Goal: Answer question/provide support: Share knowledge or assist other users

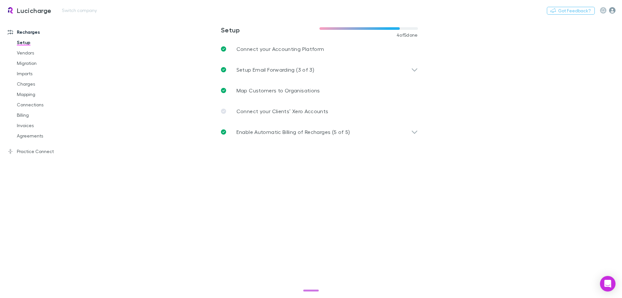
click at [613, 10] on icon "button" at bounding box center [612, 10] width 6 height 6
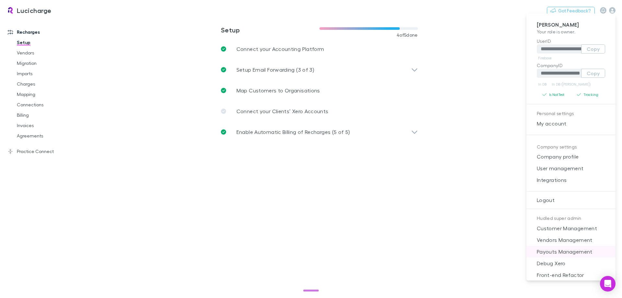
click at [570, 254] on span "Payouts Management" at bounding box center [571, 252] width 79 height 8
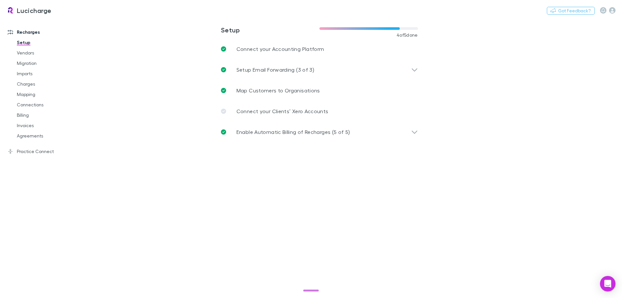
select select "****"
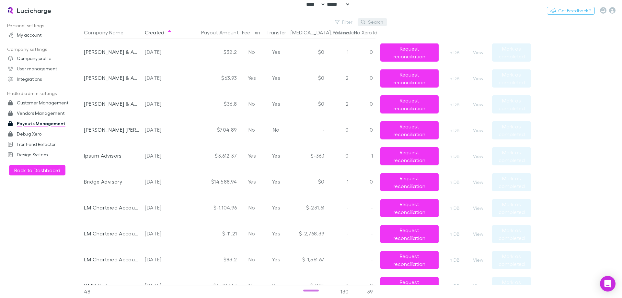
click at [373, 22] on button "Search" at bounding box center [372, 22] width 29 height 8
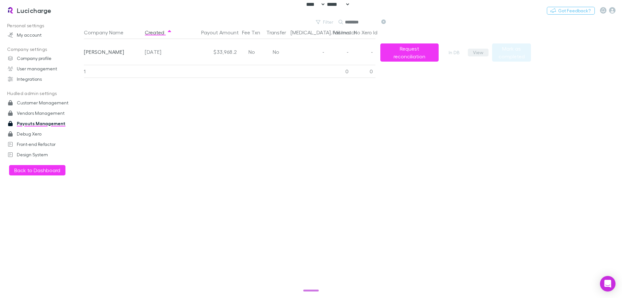
type input "********"
click at [476, 52] on button "View" at bounding box center [478, 53] width 21 height 8
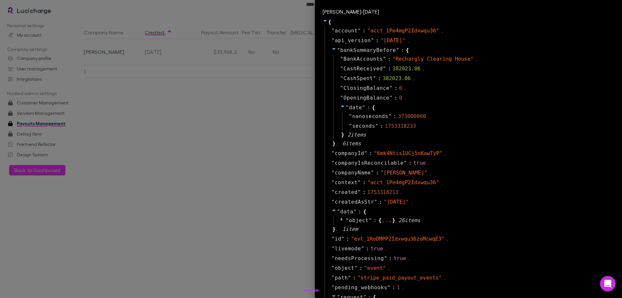
click at [258, 140] on div at bounding box center [311, 149] width 622 height 298
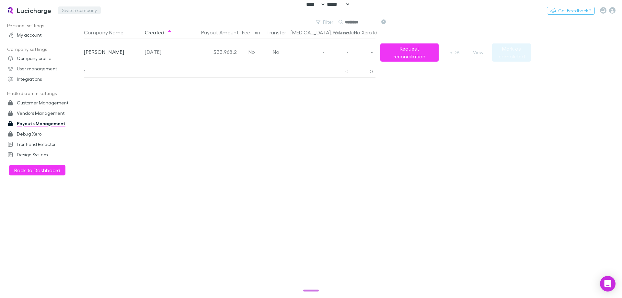
click at [76, 12] on button "Switch company" at bounding box center [79, 10] width 43 height 8
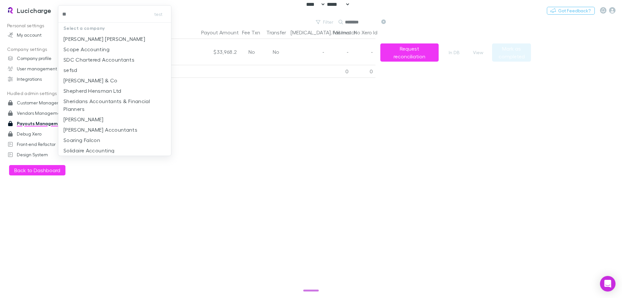
type input "***"
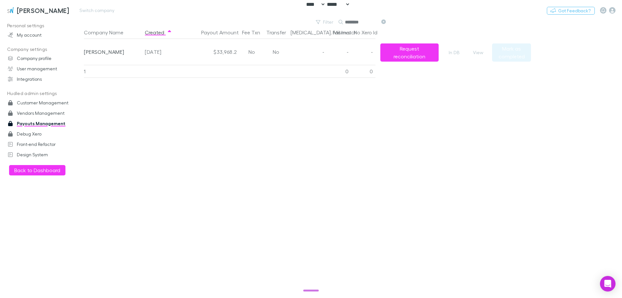
drag, startPoint x: 28, startPoint y: 11, endPoint x: 42, endPoint y: 15, distance: 14.7
click at [42, 15] on link "[PERSON_NAME]" at bounding box center [38, 11] width 70 height 16
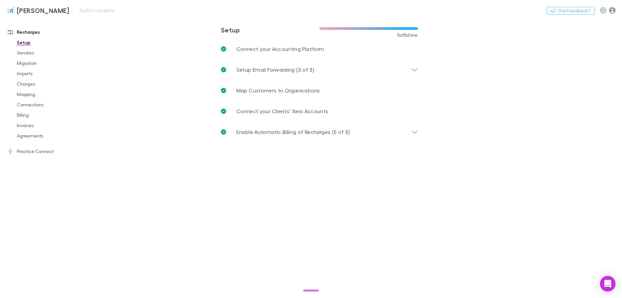
click at [615, 10] on icon "button" at bounding box center [612, 10] width 6 height 6
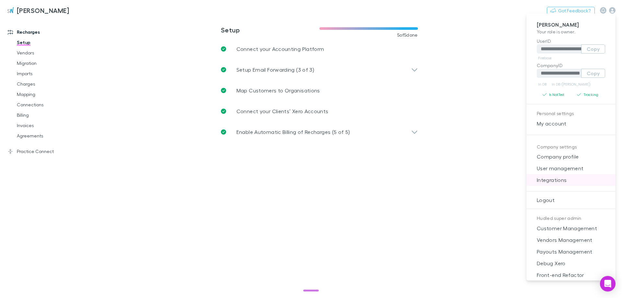
click at [571, 178] on span "Integrations" at bounding box center [571, 180] width 79 height 8
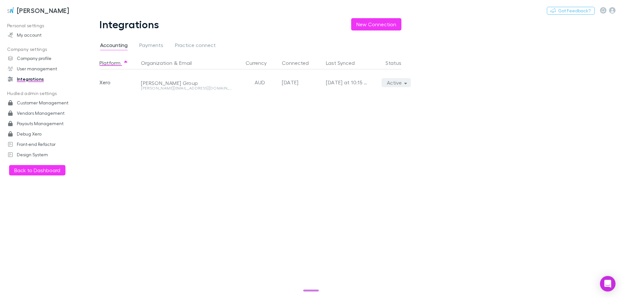
click at [405, 84] on icon "button" at bounding box center [406, 82] width 3 height 5
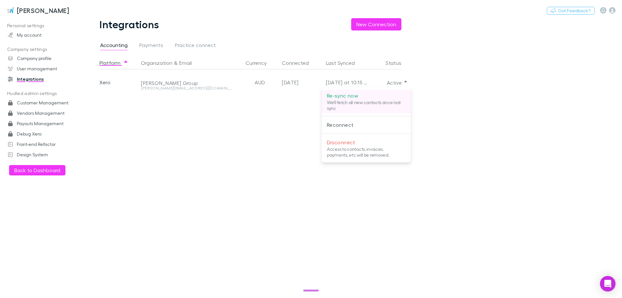
click at [393, 94] on p "Re-sync now" at bounding box center [366, 96] width 79 height 8
click at [511, 99] on div at bounding box center [311, 149] width 622 height 298
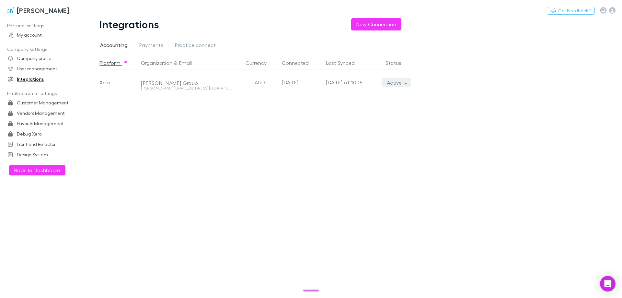
click at [397, 86] on button "Active" at bounding box center [396, 82] width 29 height 9
click at [495, 88] on div at bounding box center [311, 149] width 622 height 298
click at [393, 81] on button "Active" at bounding box center [396, 82] width 29 height 9
drag, startPoint x: 184, startPoint y: 121, endPoint x: 120, endPoint y: 122, distance: 64.5
click at [183, 121] on div at bounding box center [311, 149] width 622 height 298
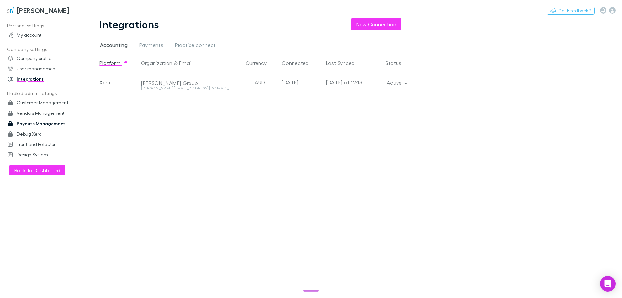
click at [43, 127] on link "Payouts Management" at bounding box center [44, 123] width 86 height 10
select select "****"
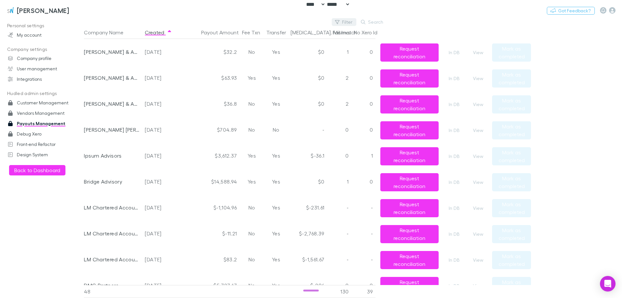
click at [346, 24] on button "Filter" at bounding box center [344, 22] width 25 height 8
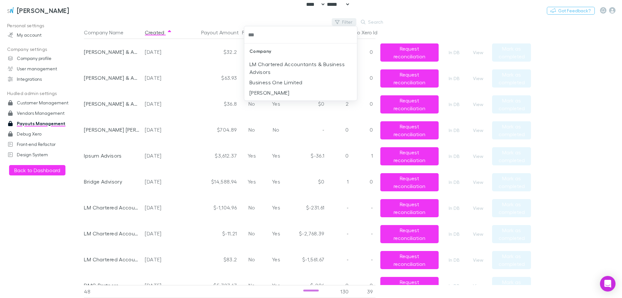
type input "****"
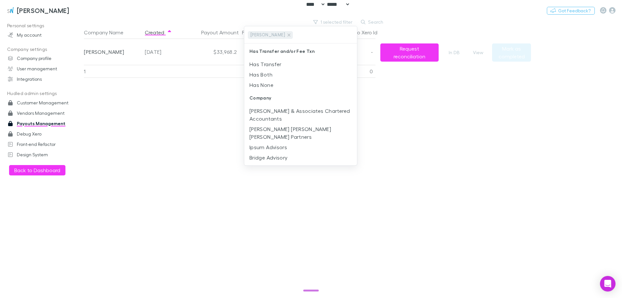
drag, startPoint x: 152, startPoint y: 103, endPoint x: 208, endPoint y: 95, distance: 57.0
click at [152, 102] on div at bounding box center [311, 149] width 622 height 298
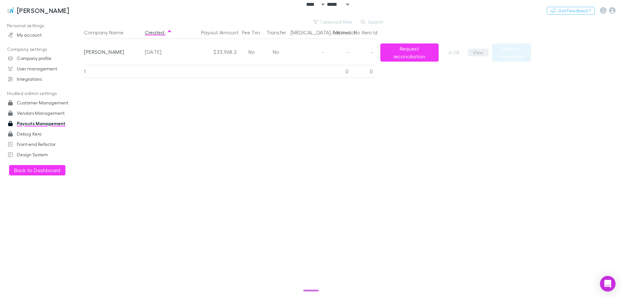
click at [480, 53] on button "View" at bounding box center [478, 53] width 21 height 8
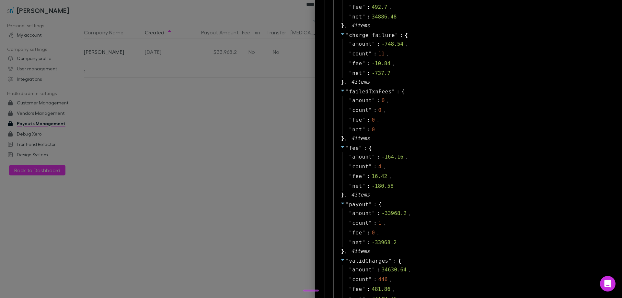
scroll to position [292, 0]
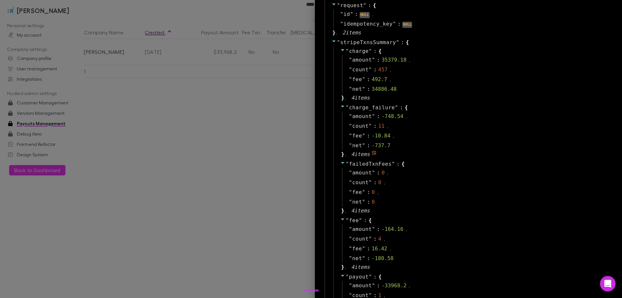
click at [365, 108] on span "charge_failure" at bounding box center [372, 107] width 46 height 6
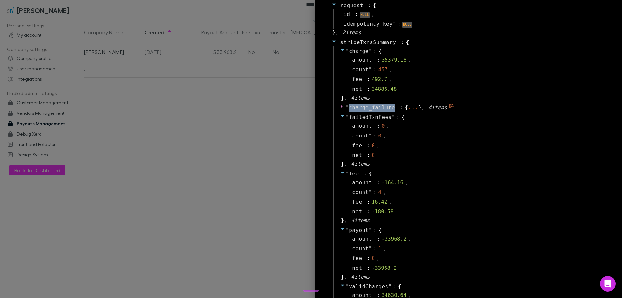
click at [365, 108] on span "charge_failure" at bounding box center [372, 107] width 46 height 6
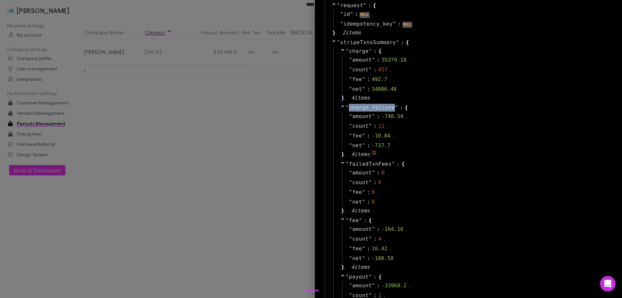
click at [365, 108] on span "charge_failure" at bounding box center [372, 107] width 46 height 6
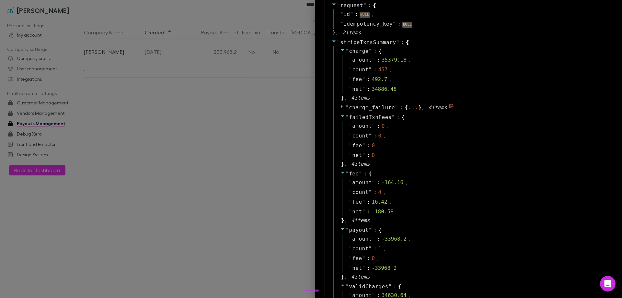
click at [365, 108] on span "charge_failure" at bounding box center [372, 107] width 46 height 6
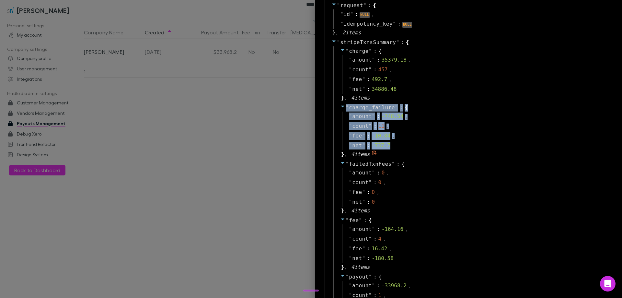
drag, startPoint x: 394, startPoint y: 149, endPoint x: 340, endPoint y: 106, distance: 69.3
click at [340, 106] on div "" charge_failure " : { " amount " : -748.54 , " count " : 11 , " fee " : -10.84…" at bounding box center [473, 131] width 279 height 56
copy div "" charge_failure " : { " amount " : -748.54 , " count " : 11 , " fee " : -10.84…"
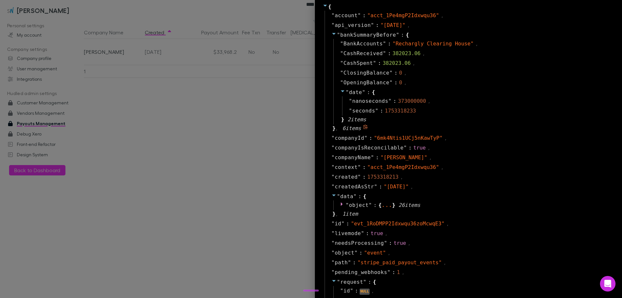
scroll to position [97, 0]
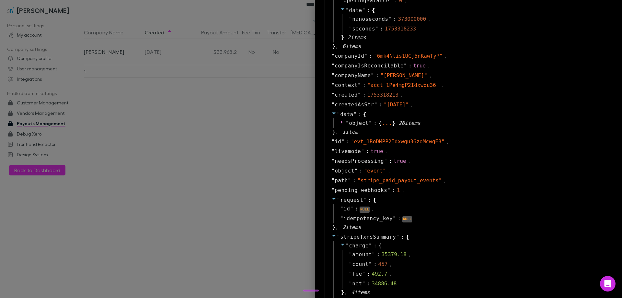
click at [242, 140] on div at bounding box center [311, 149] width 622 height 298
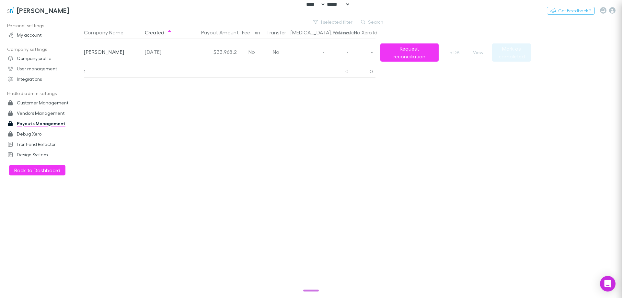
scroll to position [0, 0]
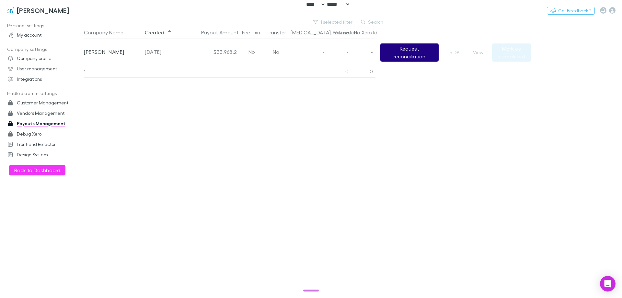
click at [411, 53] on button "Request reconciliation" at bounding box center [410, 52] width 58 height 18
click at [476, 54] on button "View" at bounding box center [478, 53] width 21 height 8
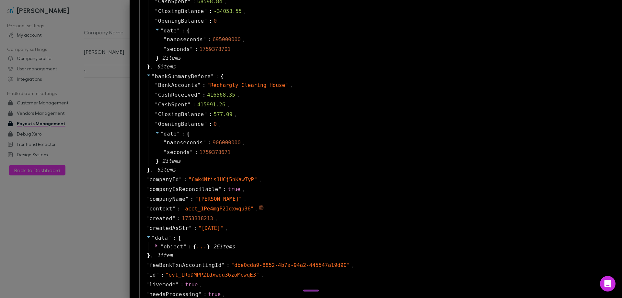
scroll to position [233, 0]
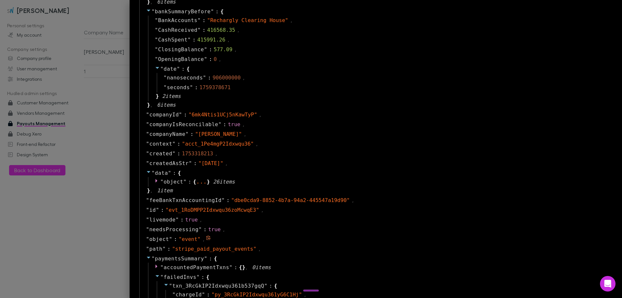
click at [150, 257] on icon at bounding box center [149, 258] width 4 height 2
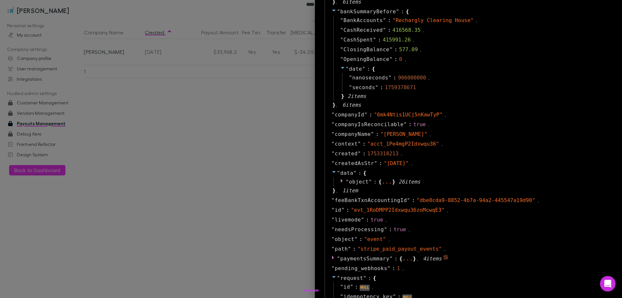
click at [181, 257] on div at bounding box center [311, 149] width 622 height 298
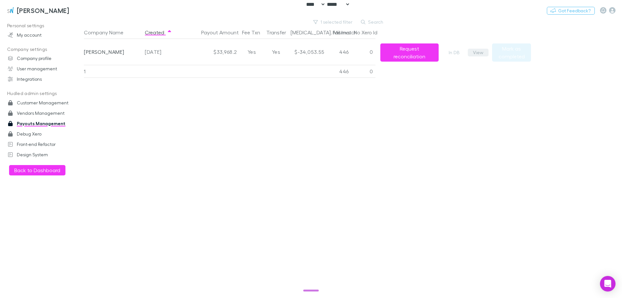
click at [475, 51] on button "View" at bounding box center [478, 53] width 21 height 8
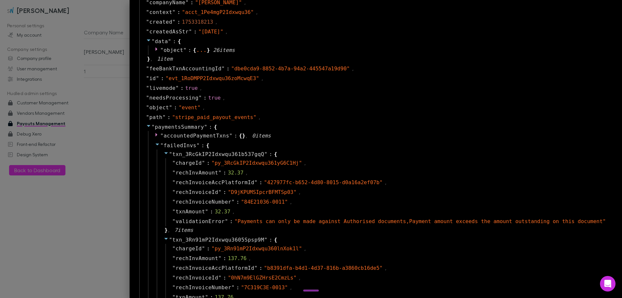
scroll to position [389, 0]
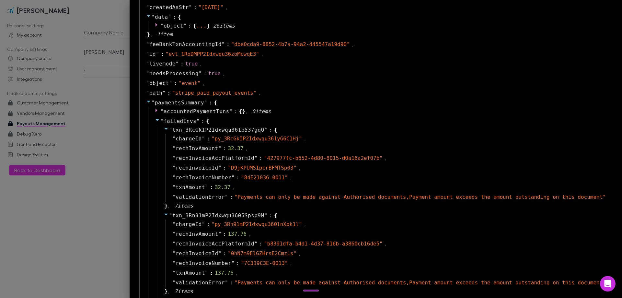
drag, startPoint x: 109, startPoint y: 283, endPoint x: 139, endPoint y: 186, distance: 100.9
click at [109, 282] on div at bounding box center [311, 149] width 622 height 298
click at [139, 186] on div at bounding box center [311, 149] width 622 height 298
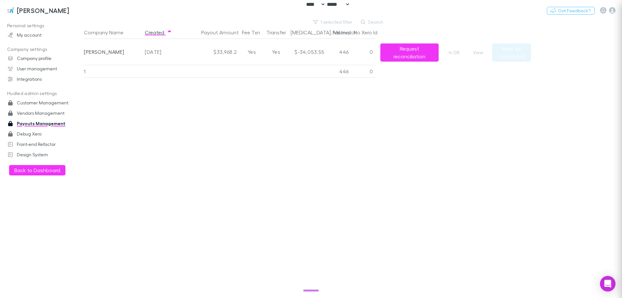
scroll to position [0, 0]
click at [347, 23] on button "1 selected filter" at bounding box center [333, 22] width 46 height 8
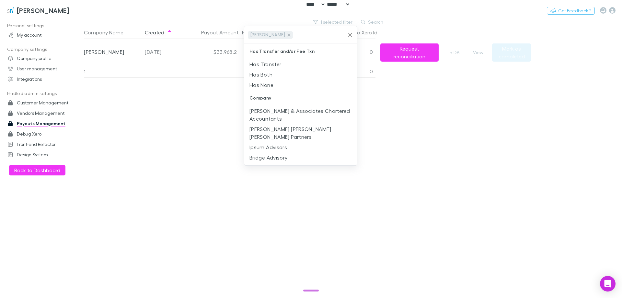
click at [349, 35] on icon "Clear" at bounding box center [350, 35] width 6 height 6
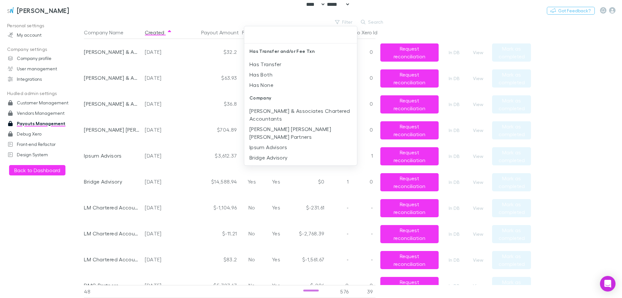
click at [371, 22] on div at bounding box center [311, 149] width 622 height 298
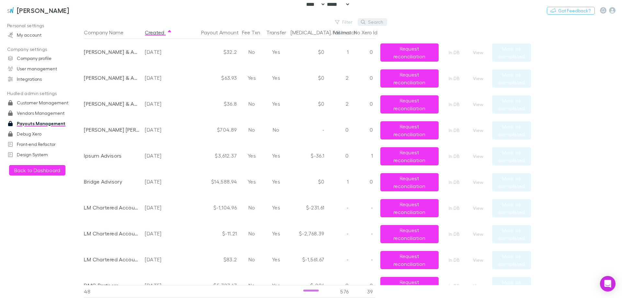
drag, startPoint x: 389, startPoint y: 22, endPoint x: 380, endPoint y: 22, distance: 9.4
click at [377, 22] on button "Search" at bounding box center [372, 22] width 29 height 8
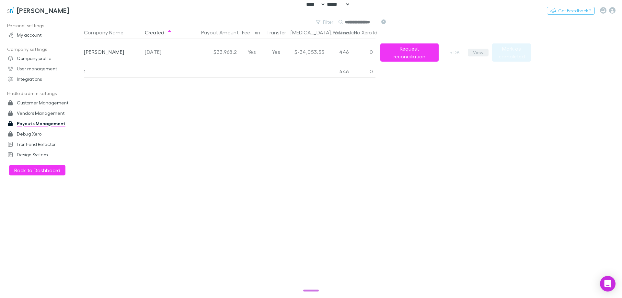
type input "**********"
click at [480, 54] on button "View" at bounding box center [478, 53] width 21 height 8
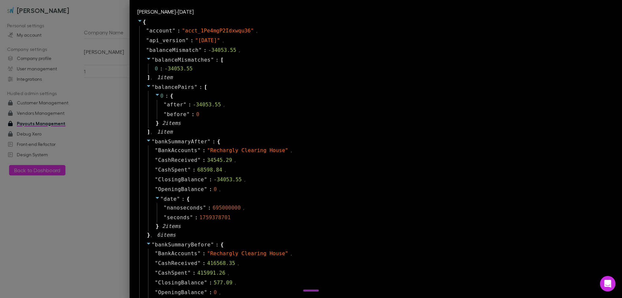
click at [339, 118] on div "" before " : 0" at bounding box center [384, 115] width 454 height 10
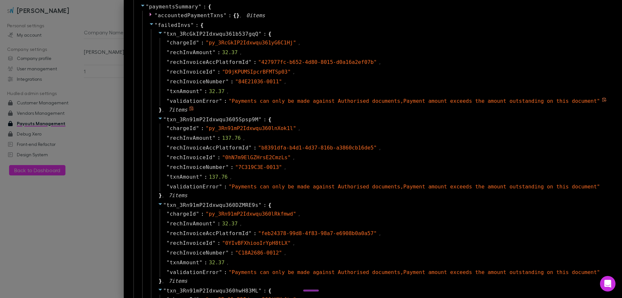
scroll to position [486, 0]
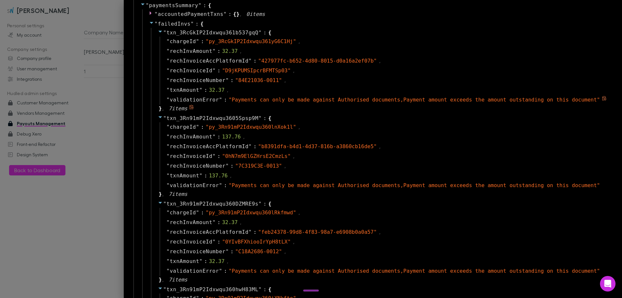
click at [295, 100] on span "" Payments can only be made against Authorised documents,Payment amount exceeds…" at bounding box center [414, 100] width 371 height 6
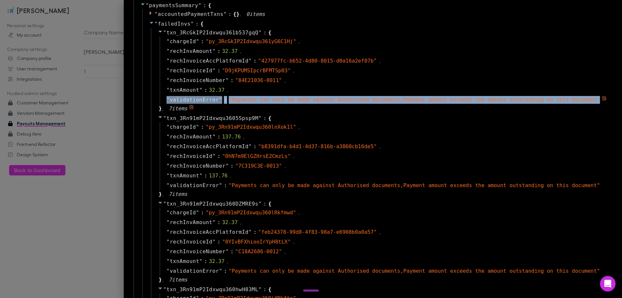
click at [295, 100] on span "" Payments can only be made against Authorised documents,Payment amount exceeds…" at bounding box center [414, 100] width 371 height 6
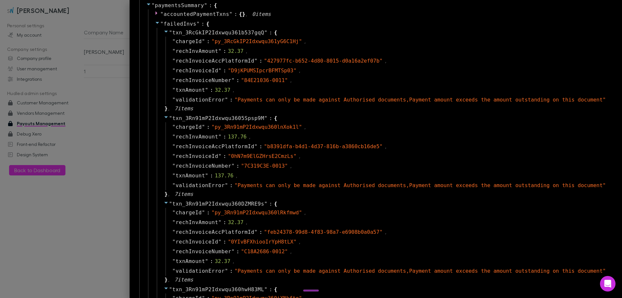
click at [140, 113] on div at bounding box center [311, 149] width 622 height 298
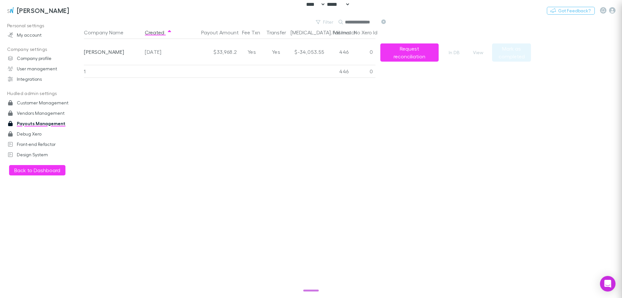
scroll to position [0, 0]
click at [477, 53] on button "View" at bounding box center [478, 53] width 21 height 8
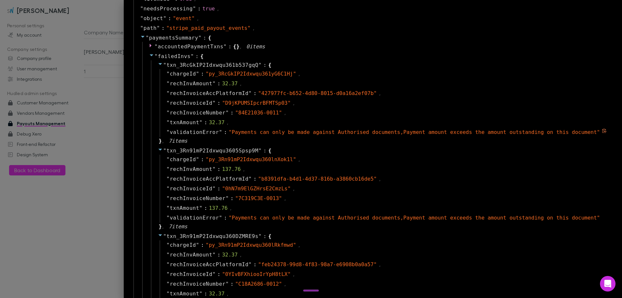
scroll to position [194, 0]
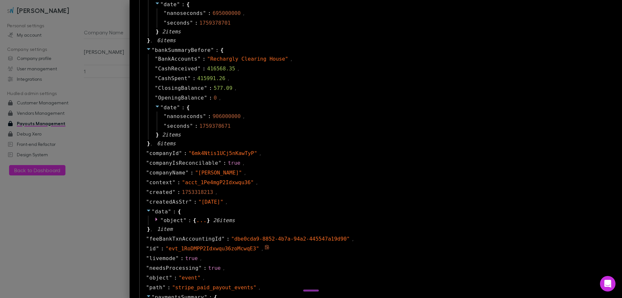
click at [151, 293] on icon at bounding box center [148, 295] width 5 height 5
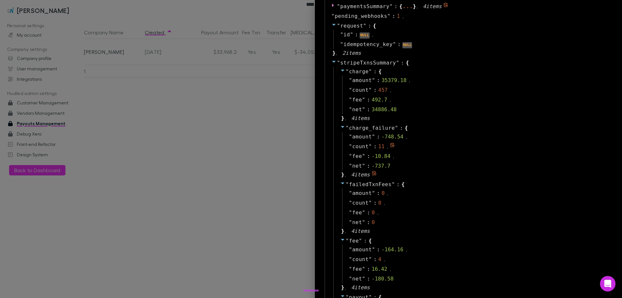
scroll to position [486, 0]
click at [373, 165] on div "-737.7" at bounding box center [381, 165] width 19 height 8
click at [460, 171] on div "" charge_failure " : { " amount " : -748.54 , " count " : 11 , " fee " : -10.84…" at bounding box center [473, 150] width 279 height 56
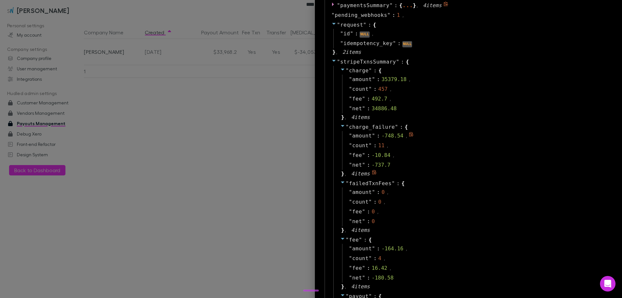
click at [382, 136] on div "-748.54" at bounding box center [393, 136] width 22 height 8
click at [455, 145] on div "" count " : 11 ," at bounding box center [476, 146] width 269 height 10
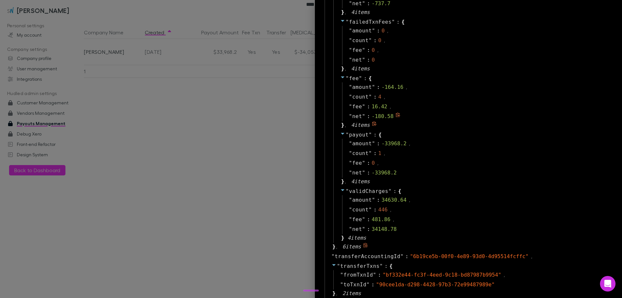
scroll to position [648, 0]
click at [491, 149] on div "" count " : 1 ," at bounding box center [476, 153] width 269 height 10
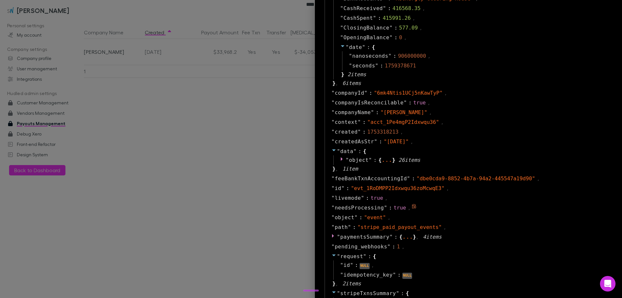
scroll to position [357, 0]
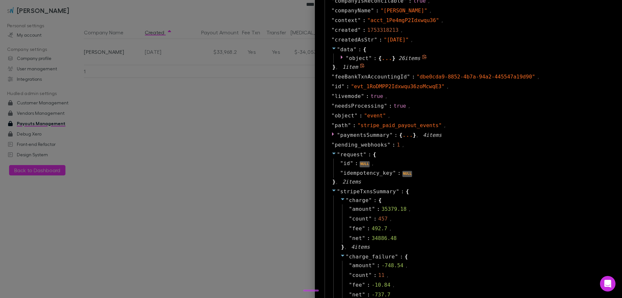
click at [341, 56] on icon at bounding box center [342, 57] width 2 height 4
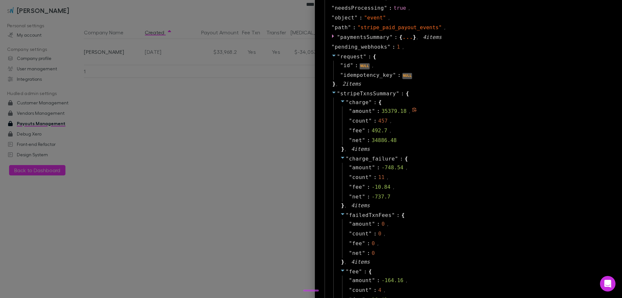
scroll to position [746, 0]
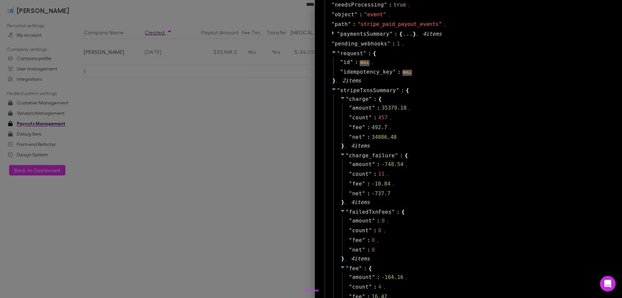
click at [270, 144] on div at bounding box center [311, 149] width 622 height 298
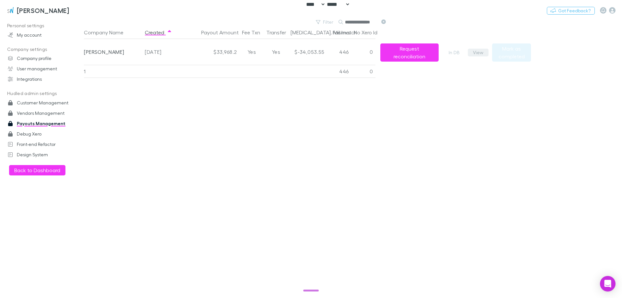
click at [480, 52] on button "View" at bounding box center [478, 53] width 21 height 8
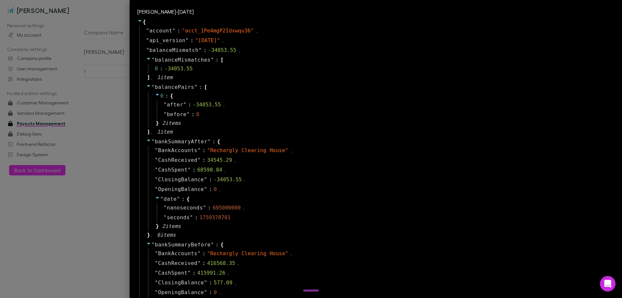
scroll to position [519, 0]
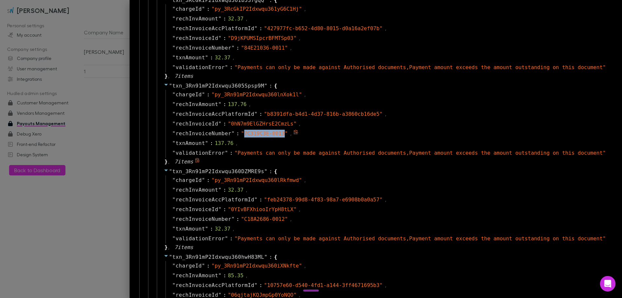
drag, startPoint x: 307, startPoint y: 132, endPoint x: 271, endPoint y: 133, distance: 36.3
click at [271, 133] on span "" 7C319C3E-0013 "" at bounding box center [264, 133] width 47 height 6
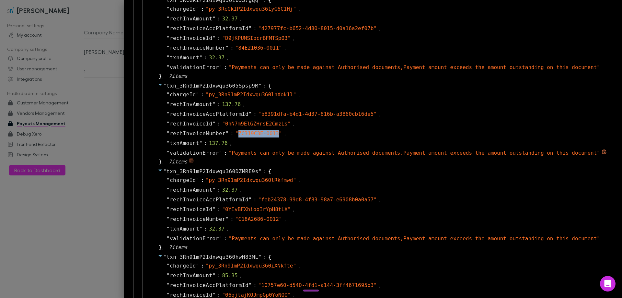
copy span "7C319C3E-0013"
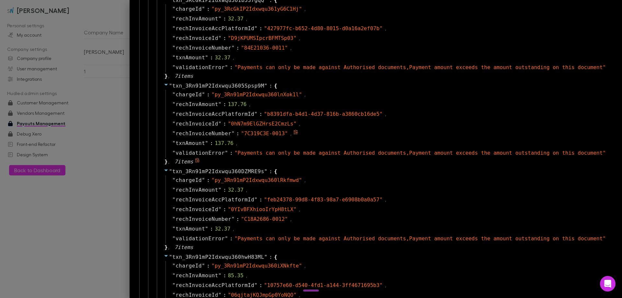
click at [342, 130] on div "" rechInvoiceNumber " : " 7C319C3E-0013 " ," at bounding box center [388, 134] width 444 height 10
click at [125, 123] on div at bounding box center [311, 149] width 622 height 298
click at [78, 134] on div at bounding box center [311, 149] width 622 height 298
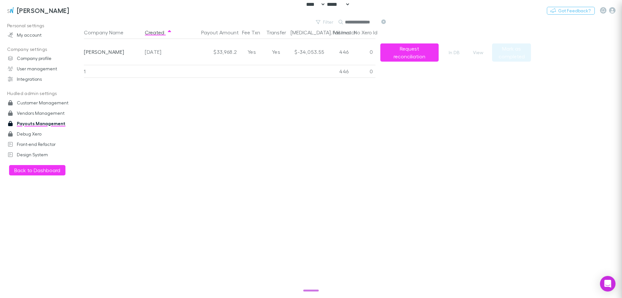
scroll to position [0, 0]
click at [91, 116] on div "Company Name Created Payout Amount Fee Txn Transfer [MEDICAL_DATA]. Mismatch Fa…" at bounding box center [307, 162] width 447 height 272
click at [30, 132] on link "Debug Xero" at bounding box center [44, 134] width 86 height 10
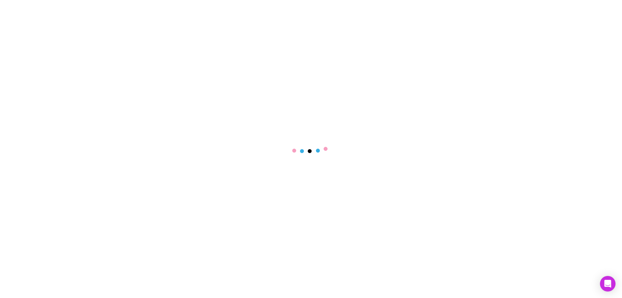
select select "****"
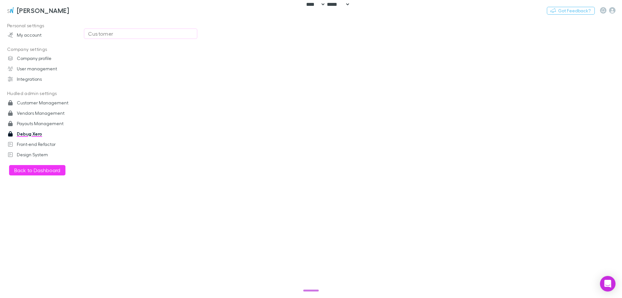
click at [152, 32] on div "Customer" at bounding box center [140, 34] width 105 height 8
type input "**********"
click at [150, 56] on input "endpoint" at bounding box center [205, 54] width 243 height 10
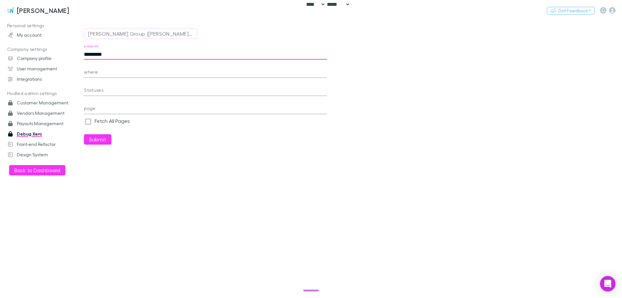
paste input "**********"
type input "**********"
click at [84, 134] on button "Submit" at bounding box center [98, 139] width 28 height 10
click at [185, 235] on main "**********" at bounding box center [353, 158] width 538 height 280
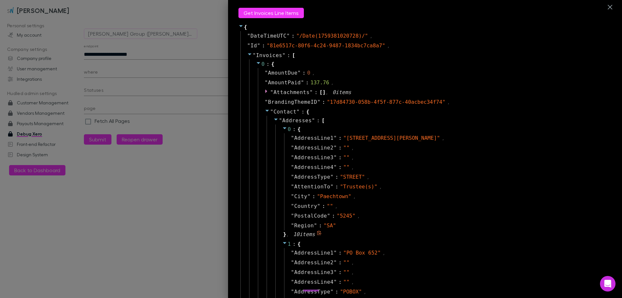
click at [396, 131] on div "0 : { " AddressLine1 " : " 149 Darby Road " , " AddressLine2 " : " " , " Addres…" at bounding box center [441, 181] width 330 height 115
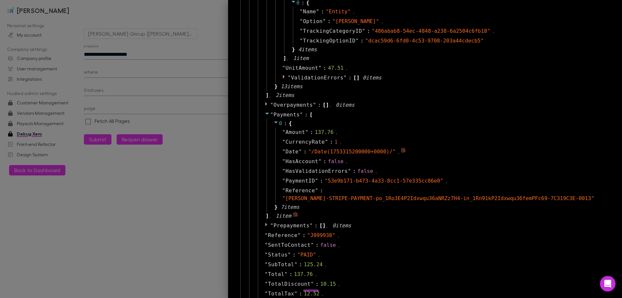
scroll to position [1186, 0]
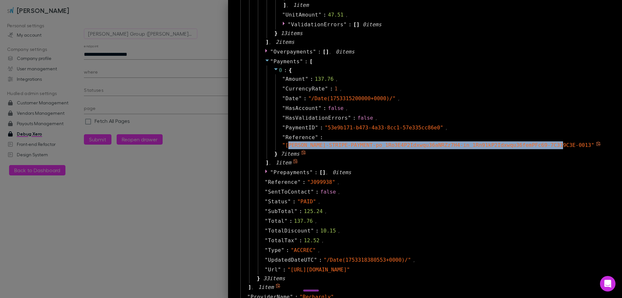
drag, startPoint x: 321, startPoint y: 138, endPoint x: 573, endPoint y: 138, distance: 251.5
click at [573, 142] on span "" RECH-STRIPE-PAYMENT-po_1Ro3E4P2Idxwqu36aNRZz7H4-in_1Rn91kP2Idxwqu36femPFc69-7…" at bounding box center [438, 145] width 312 height 6
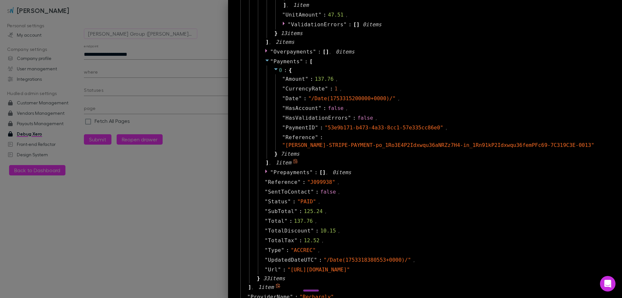
drag, startPoint x: 380, startPoint y: 156, endPoint x: 344, endPoint y: 146, distance: 36.6
click at [379, 156] on div "" Payments " : [ 0 : { " Amount " : 137.76 , " CurrencyRate " : 1 , " Date " : …" at bounding box center [433, 112] width 351 height 111
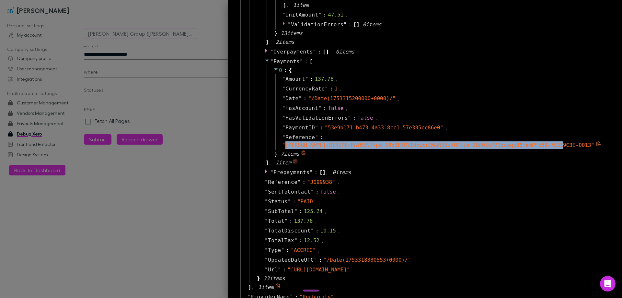
drag, startPoint x: 321, startPoint y: 137, endPoint x: 574, endPoint y: 136, distance: 253.5
click at [574, 142] on span "" RECH-STRIPE-PAYMENT-po_1Ro3E4P2Idxwqu36aNRZz7H4-in_1Rn91kP2Idxwqu36femPFc69-7…" at bounding box center [438, 145] width 312 height 6
copy span "RECH-STRIPE-PAYMENT-po_1Ro3E4P2Idxwqu36aNRZz7H4-in_1Rn91kP2Idxwqu36femPFc69-7C3…"
